Goal: Information Seeking & Learning: Learn about a topic

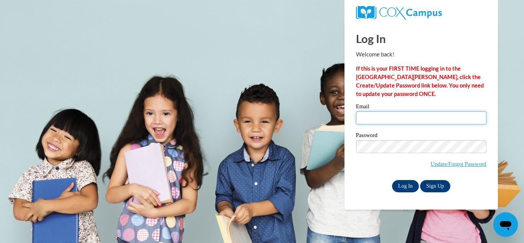
type input "Lisahowardwhite@yahoo.com"
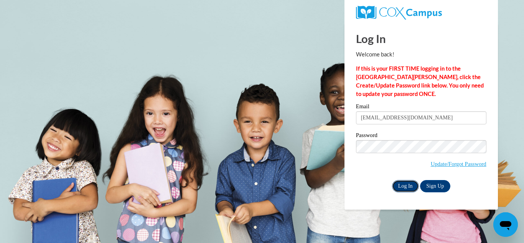
click at [406, 185] on input "Log In" at bounding box center [405, 186] width 27 height 12
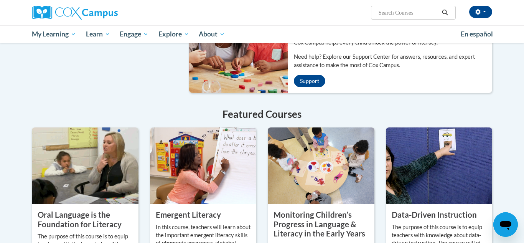
scroll to position [551, 0]
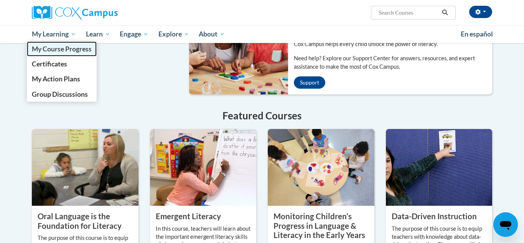
click at [62, 48] on span "My Course Progress" at bounding box center [62, 49] width 60 height 8
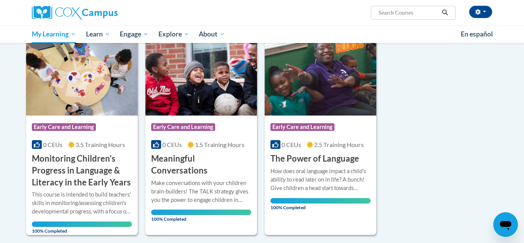
scroll to position [314, 0]
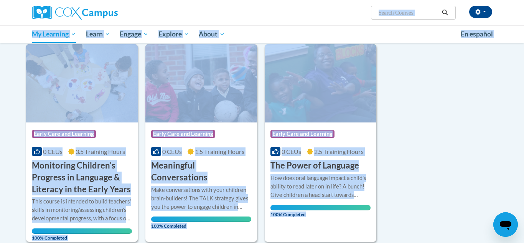
drag, startPoint x: 522, startPoint y: 134, endPoint x: 431, endPoint y: 15, distance: 149.8
click at [431, 15] on input "Search..." at bounding box center [408, 12] width 61 height 9
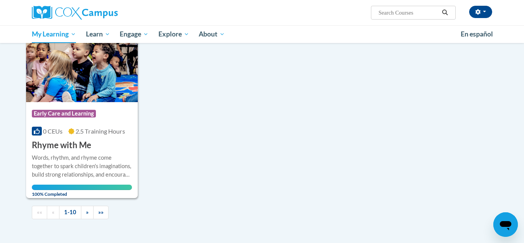
scroll to position [764, 0]
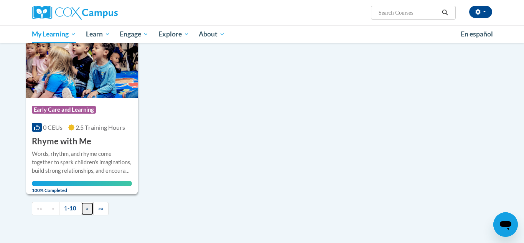
click at [91, 202] on link "»" at bounding box center [87, 208] width 13 height 13
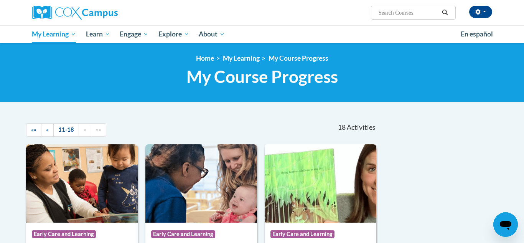
scroll to position [0, 0]
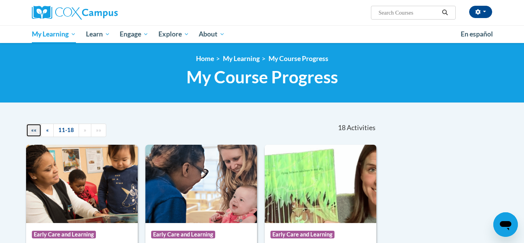
click at [35, 132] on span "««" at bounding box center [33, 130] width 5 height 7
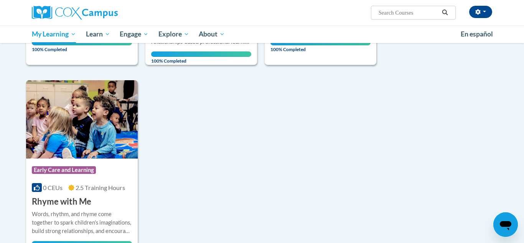
scroll to position [700, 0]
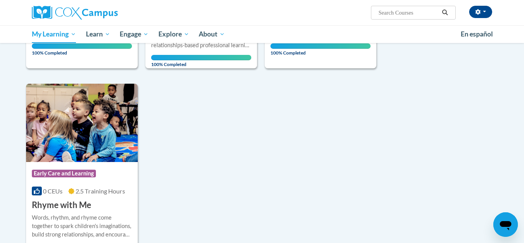
click at [380, 16] on input "Search..." at bounding box center [408, 12] width 61 height 9
click at [382, 13] on input "Search..." at bounding box center [408, 12] width 61 height 9
type input "w"
type input "ecosysren training"
click at [449, 10] on button "Search" at bounding box center [445, 12] width 12 height 9
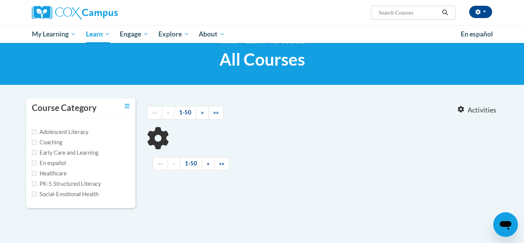
scroll to position [16, 0]
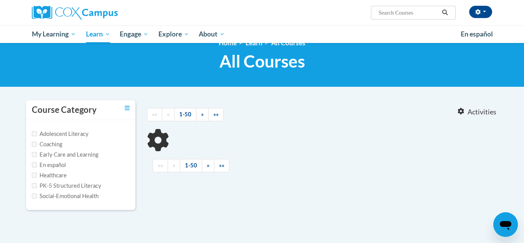
type input "ecosysren training"
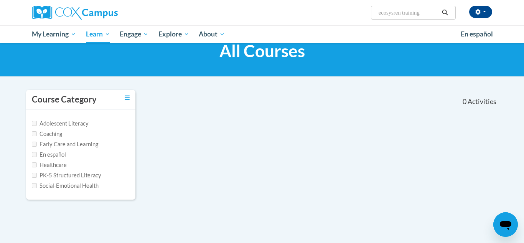
scroll to position [0, 0]
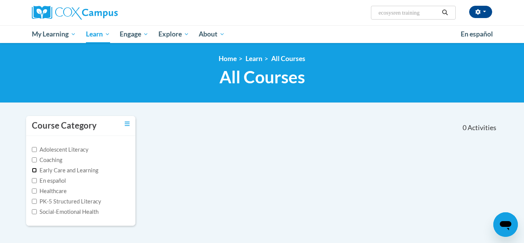
click at [33, 170] on input "Early Care and Learning" at bounding box center [34, 170] width 5 height 5
checkbox input "true"
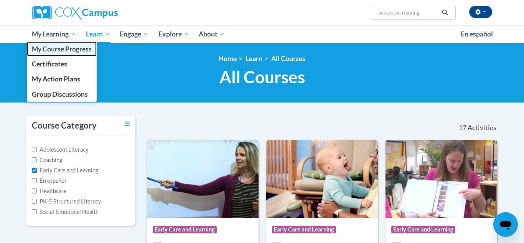
click at [81, 48] on span "My Course Progress" at bounding box center [62, 49] width 60 height 8
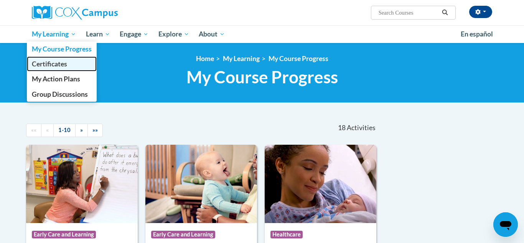
click at [62, 65] on span "Certificates" at bounding box center [49, 64] width 35 height 8
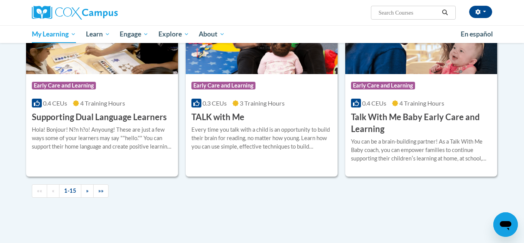
scroll to position [981, 0]
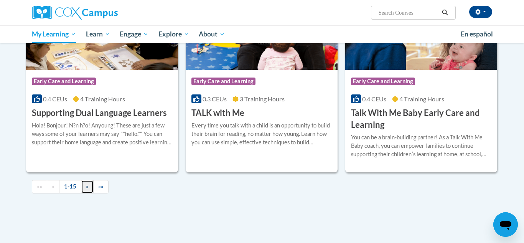
click at [88, 188] on span "»" at bounding box center [87, 186] width 3 height 7
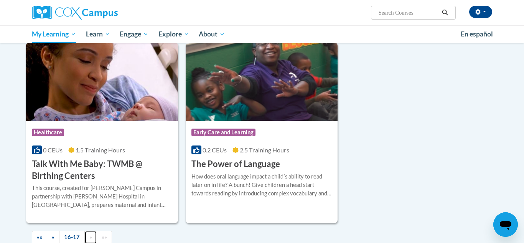
scroll to position [160, 0]
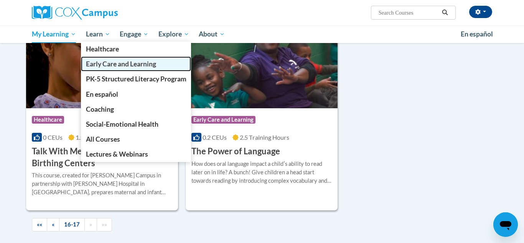
click at [103, 62] on span "Early Care and Learning" at bounding box center [121, 64] width 70 height 8
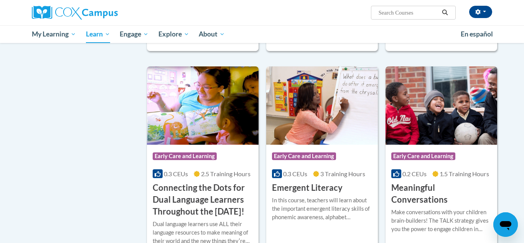
scroll to position [445, 0]
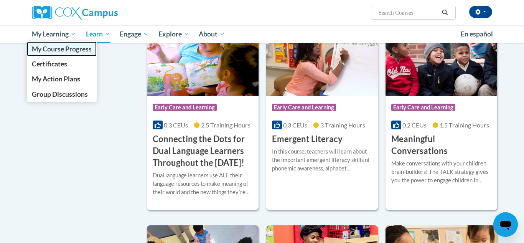
click at [59, 50] on span "My Course Progress" at bounding box center [62, 49] width 60 height 8
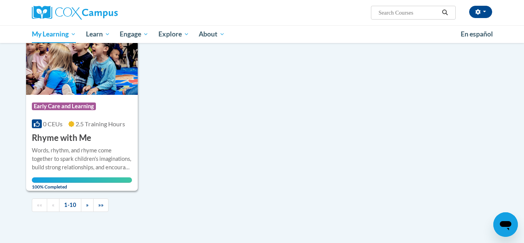
scroll to position [771, 0]
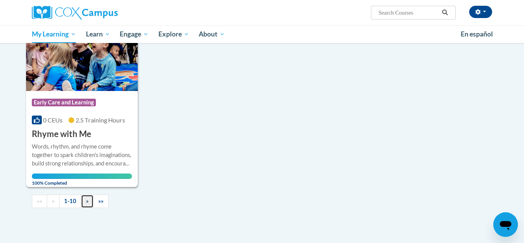
click at [83, 195] on link "»" at bounding box center [87, 201] width 13 height 13
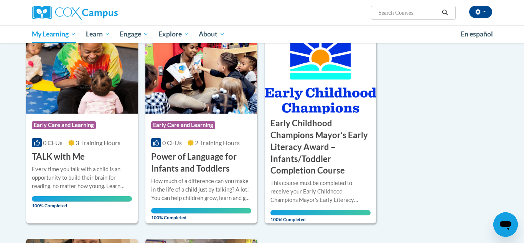
scroll to position [310, 0]
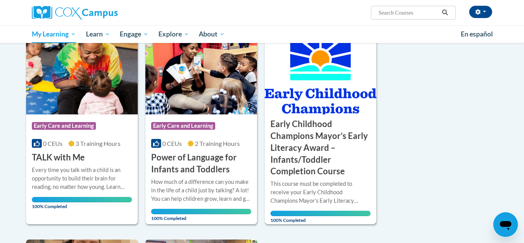
click at [362, 206] on div "This course must be completed to receive your Early Childhood Champions Mayor's…" at bounding box center [321, 198] width 100 height 36
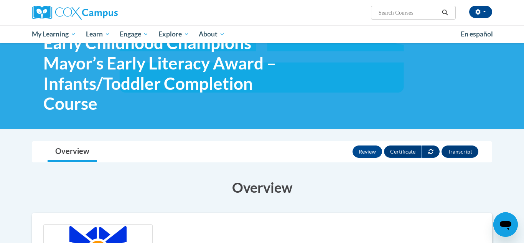
scroll to position [34, 0]
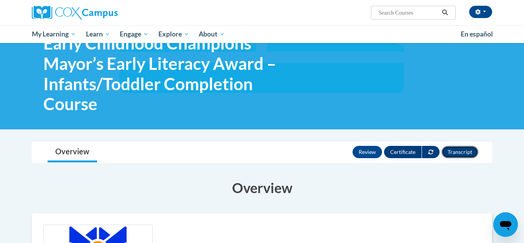
click at [467, 154] on button "Transcript" at bounding box center [460, 152] width 37 height 12
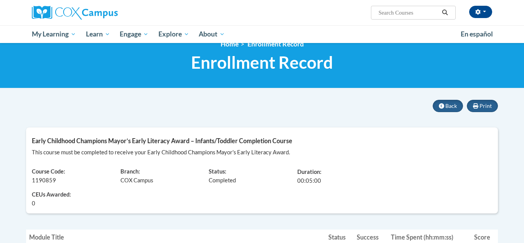
scroll to position [14, 0]
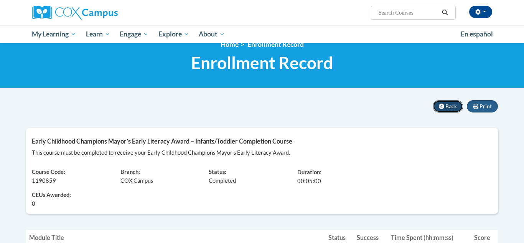
click at [446, 109] on span "Back" at bounding box center [452, 106] width 12 height 7
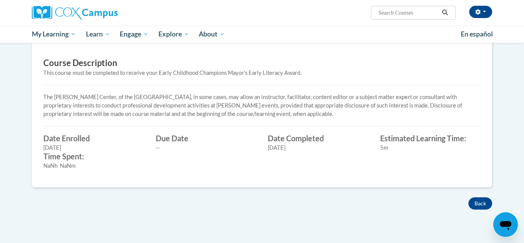
scroll to position [301, 0]
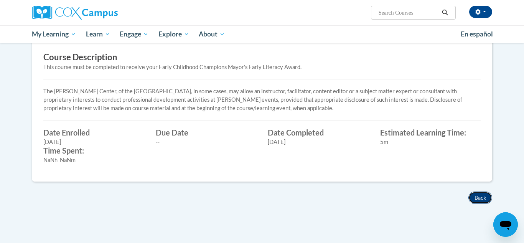
click at [477, 202] on button "Back" at bounding box center [481, 198] width 24 height 12
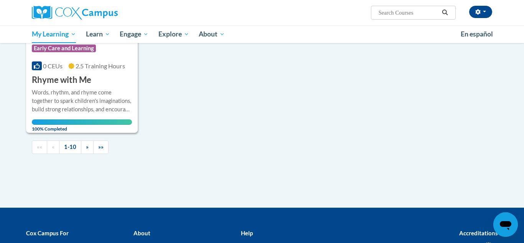
scroll to position [828, 0]
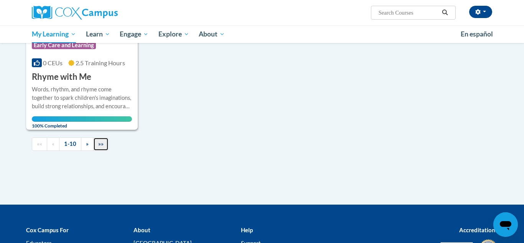
click at [107, 138] on link "»»" at bounding box center [100, 143] width 15 height 13
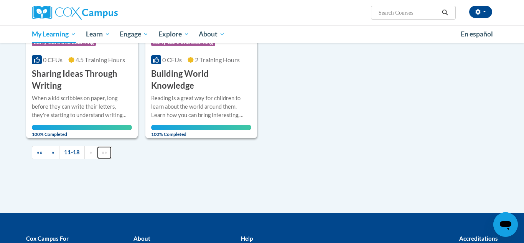
scroll to position [599, 0]
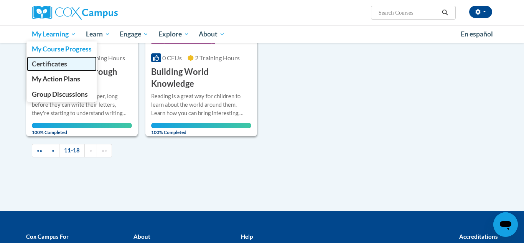
click at [58, 65] on span "Certificates" at bounding box center [49, 64] width 35 height 8
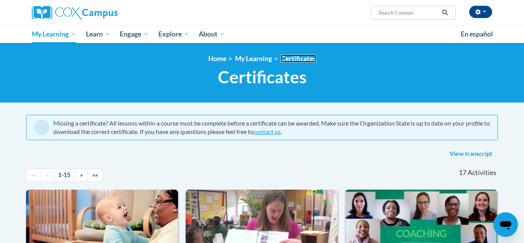
click at [302, 60] on link "Certificates" at bounding box center [298, 59] width 35 height 8
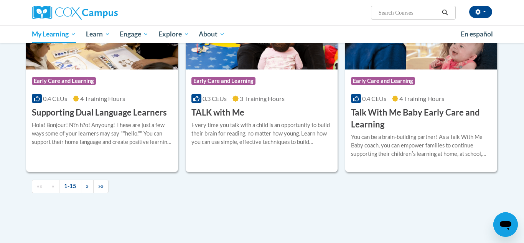
scroll to position [984, 0]
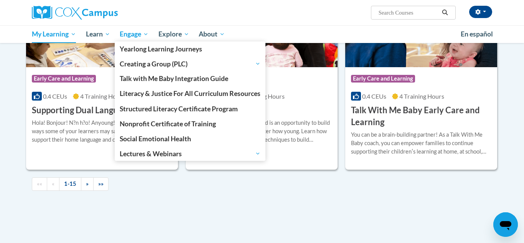
click at [140, 40] on link "Engage" at bounding box center [134, 34] width 39 height 18
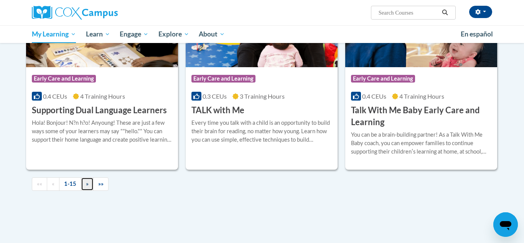
click at [89, 178] on link "»" at bounding box center [87, 183] width 13 height 13
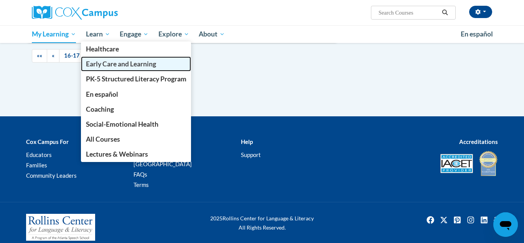
click at [126, 61] on span "Early Care and Learning" at bounding box center [121, 64] width 70 height 8
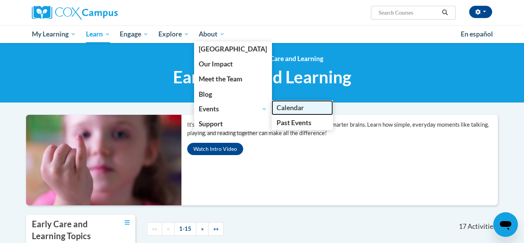
click at [277, 106] on span "Calendar" at bounding box center [290, 108] width 27 height 8
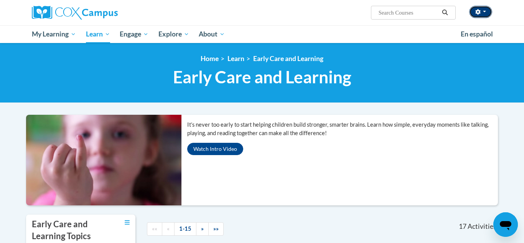
click at [483, 15] on button "button" at bounding box center [480, 12] width 23 height 12
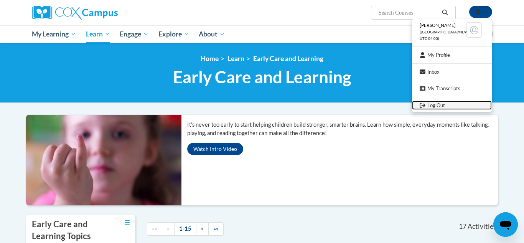
click at [443, 105] on link "Log Out" at bounding box center [452, 106] width 80 height 10
